Goal: Task Accomplishment & Management: Use online tool/utility

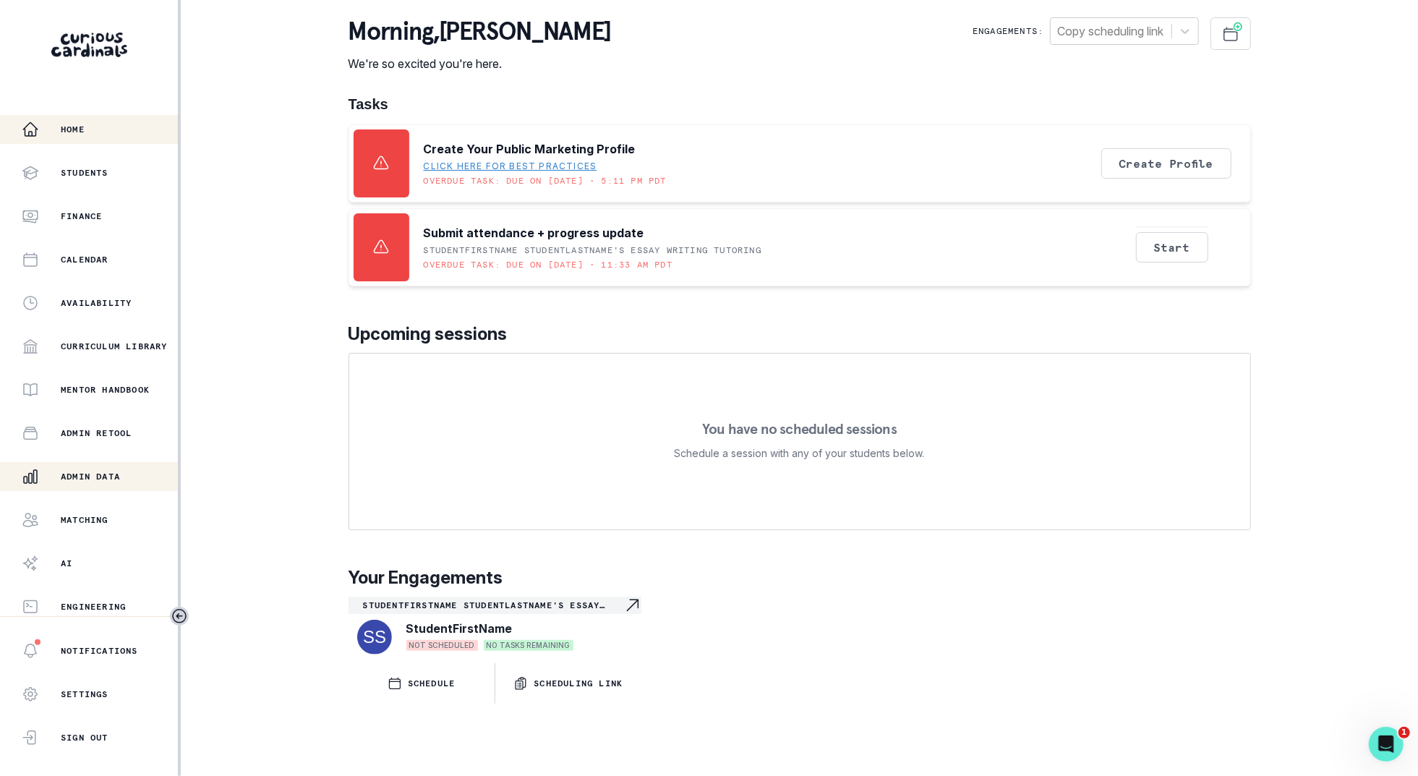
click at [119, 482] on p "Admin Data" at bounding box center [90, 477] width 59 height 12
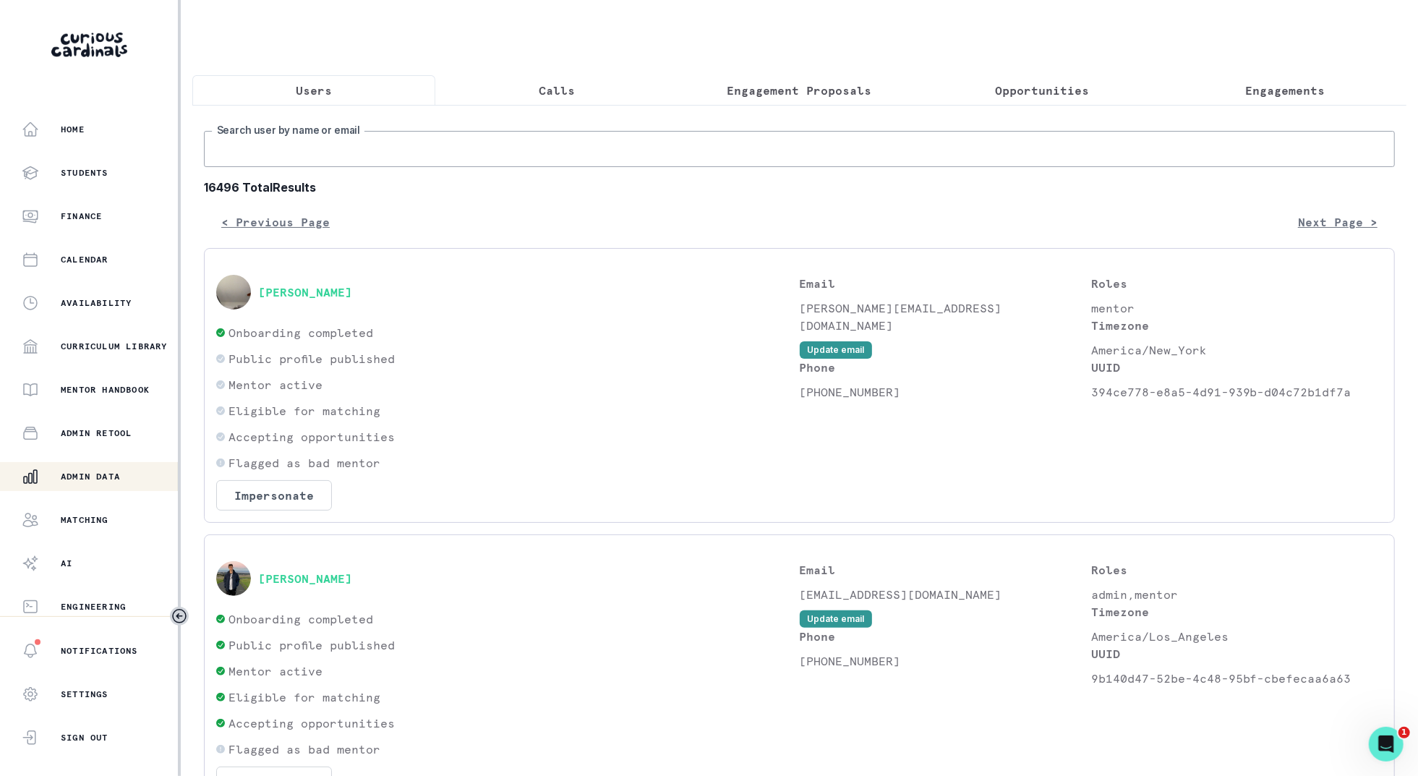
click at [676, 149] on input "Search user by name or email" at bounding box center [799, 149] width 1191 height 36
type input "[PERSON_NAME] ga"
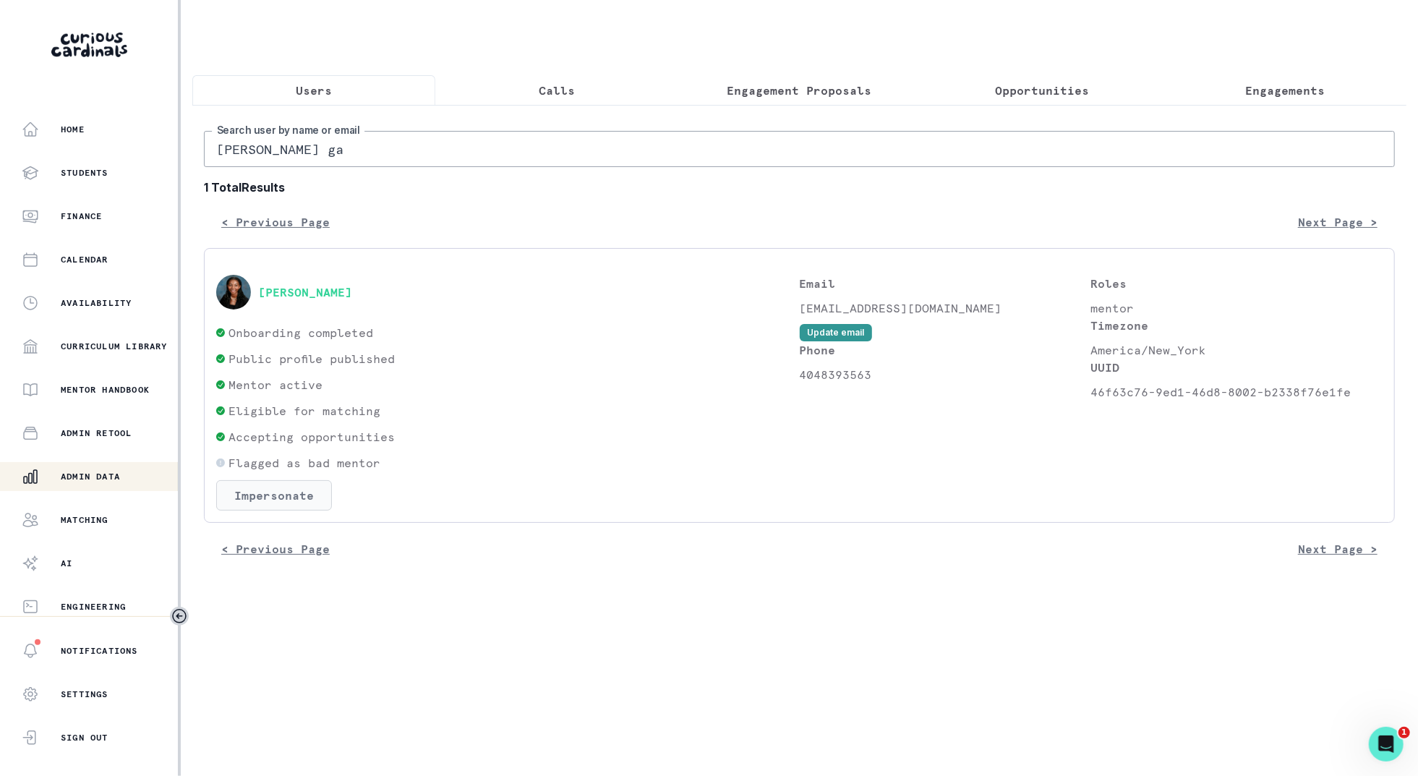
click at [263, 489] on button "Impersonate" at bounding box center [274, 495] width 116 height 30
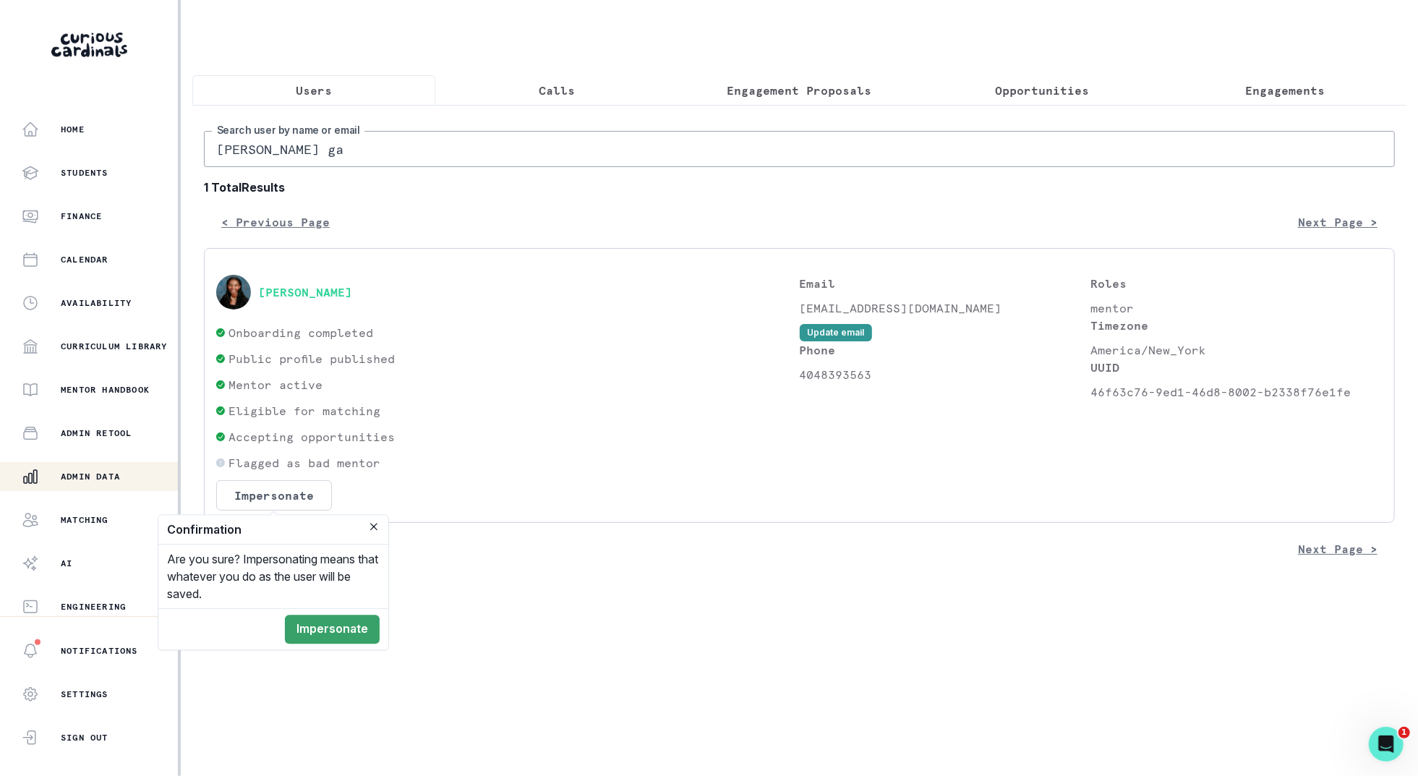
click at [312, 613] on footer "Impersonate" at bounding box center [273, 628] width 230 height 41
click at [315, 633] on button "Impersonate" at bounding box center [332, 629] width 95 height 29
